Goal: Information Seeking & Learning: Learn about a topic

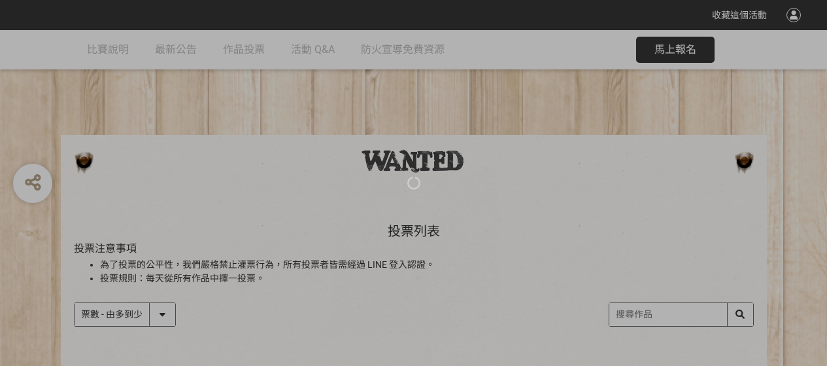
select select "vote"
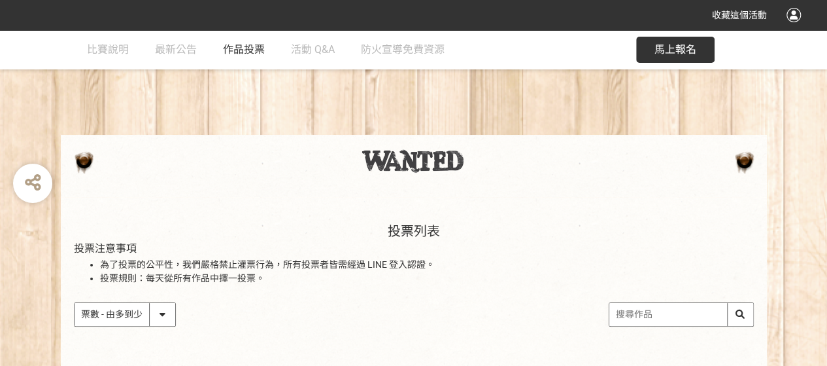
click at [247, 54] on span "作品投票" at bounding box center [244, 49] width 42 height 12
click at [178, 43] on span "最新公告" at bounding box center [176, 49] width 42 height 12
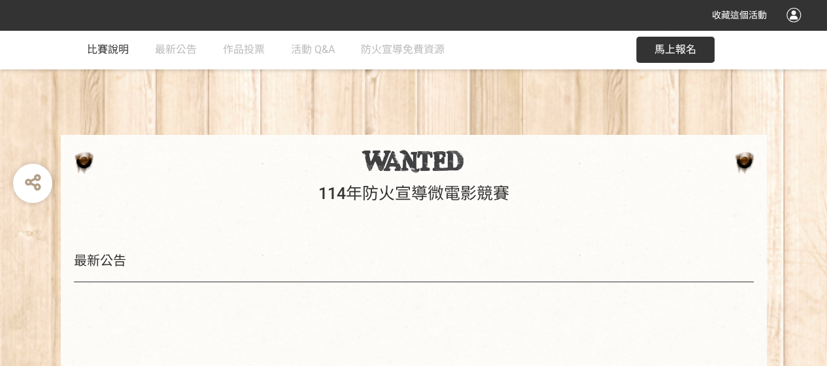
click at [99, 56] on link "比賽說明" at bounding box center [108, 49] width 42 height 39
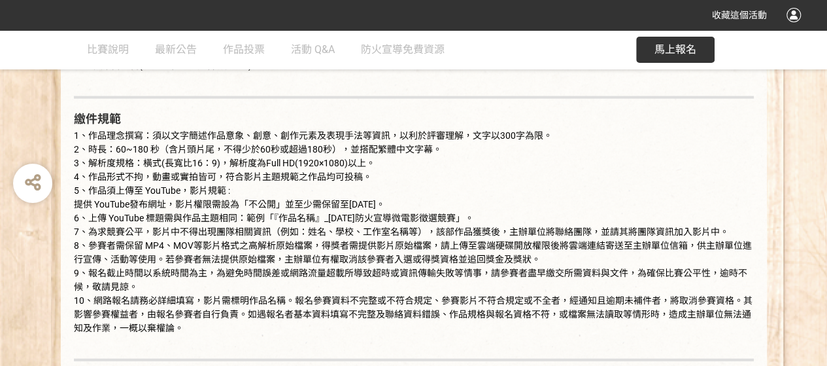
scroll to position [1243, 0]
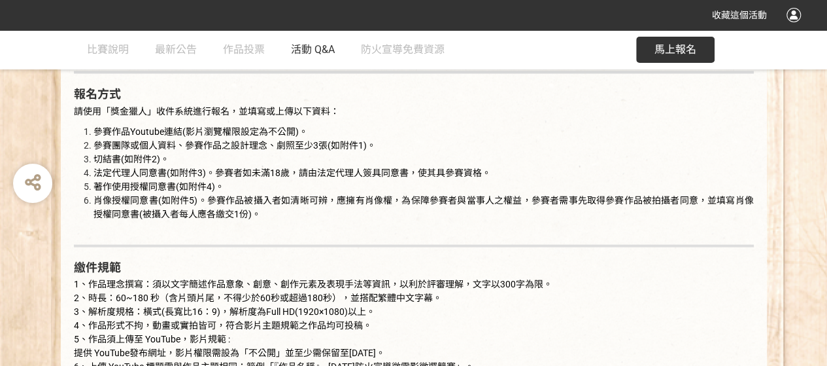
click at [303, 49] on span "活動 Q&A" at bounding box center [313, 49] width 44 height 12
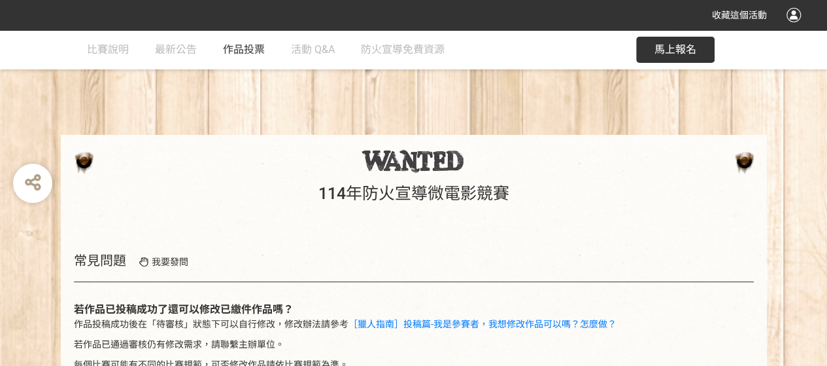
click at [256, 48] on span "作品投票" at bounding box center [244, 49] width 42 height 12
